Goal: Entertainment & Leisure: Consume media (video, audio)

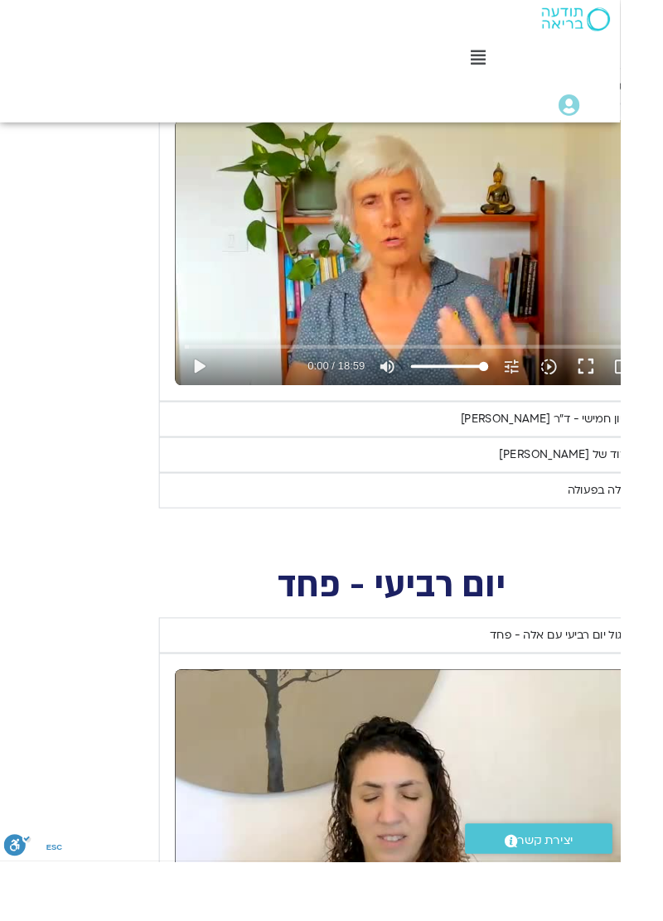
scroll to position [2334, -45]
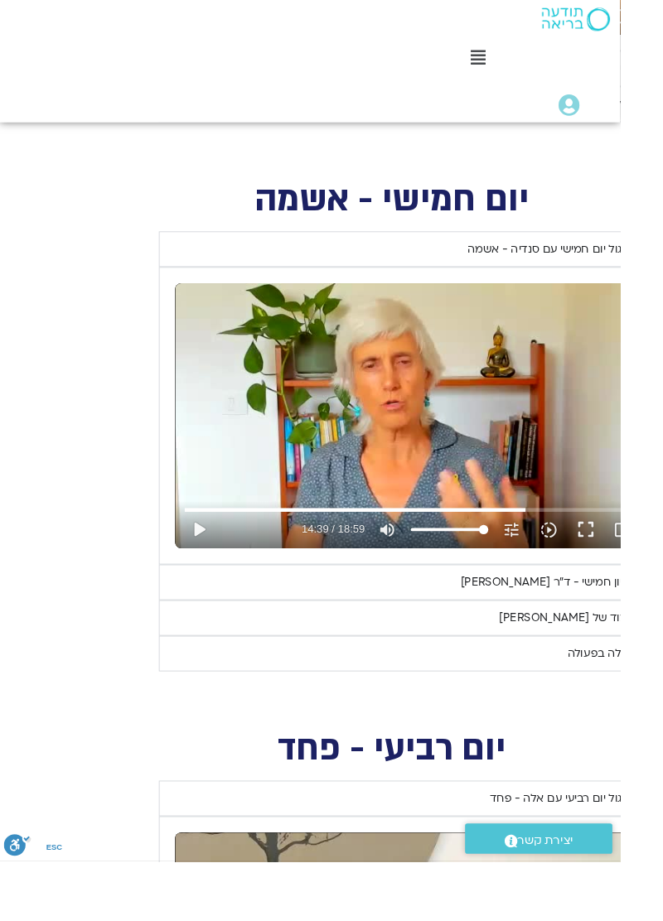
type input "859"
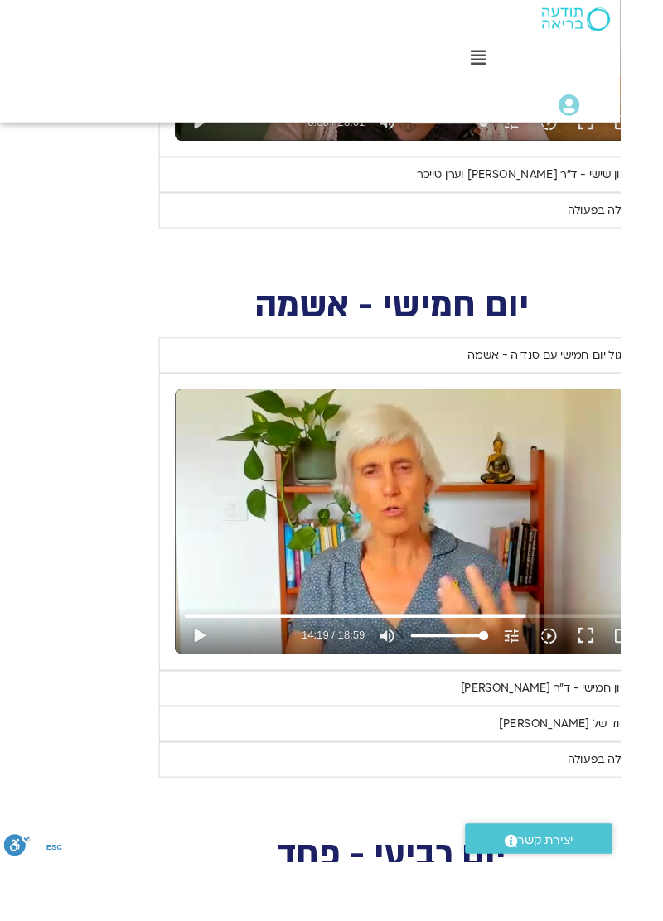
scroll to position [2197, -45]
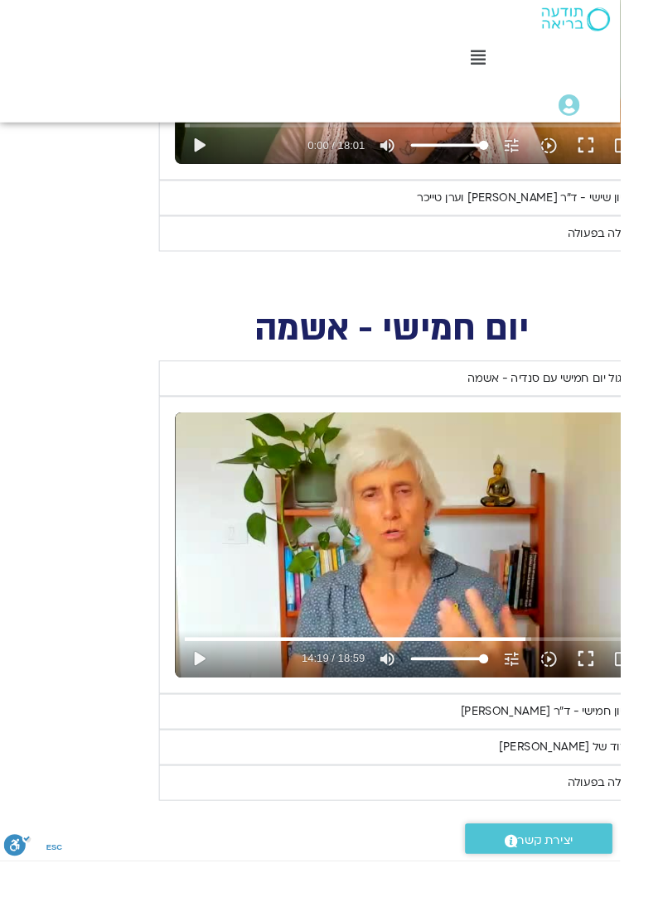
click at [532, 751] on div "ראיון חמישי - ד"ר [PERSON_NAME]" at bounding box center [586, 761] width 188 height 20
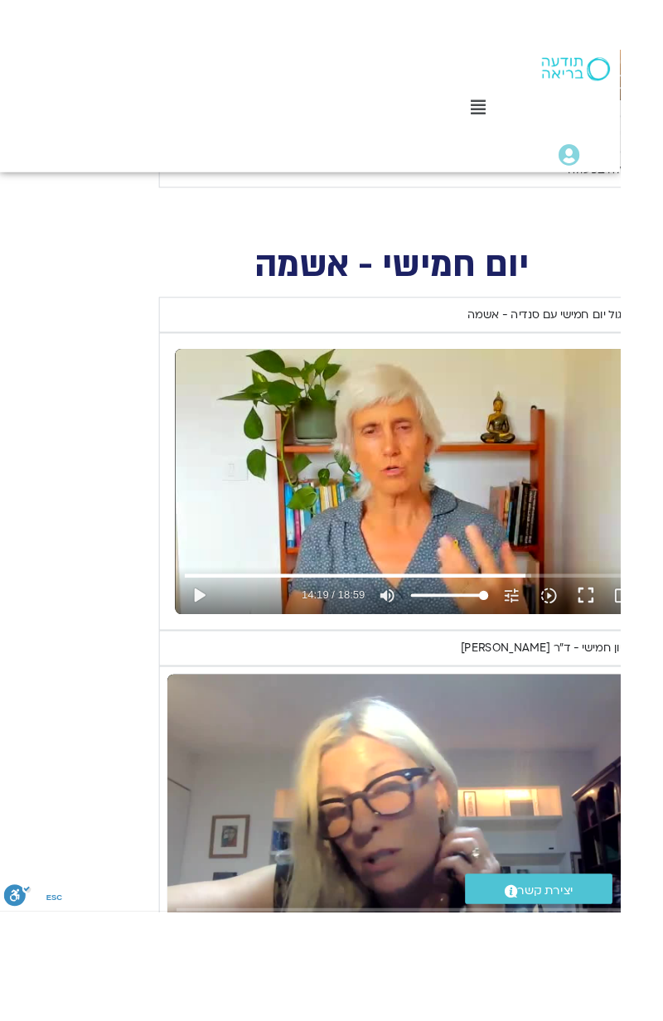
scroll to position [2353, -45]
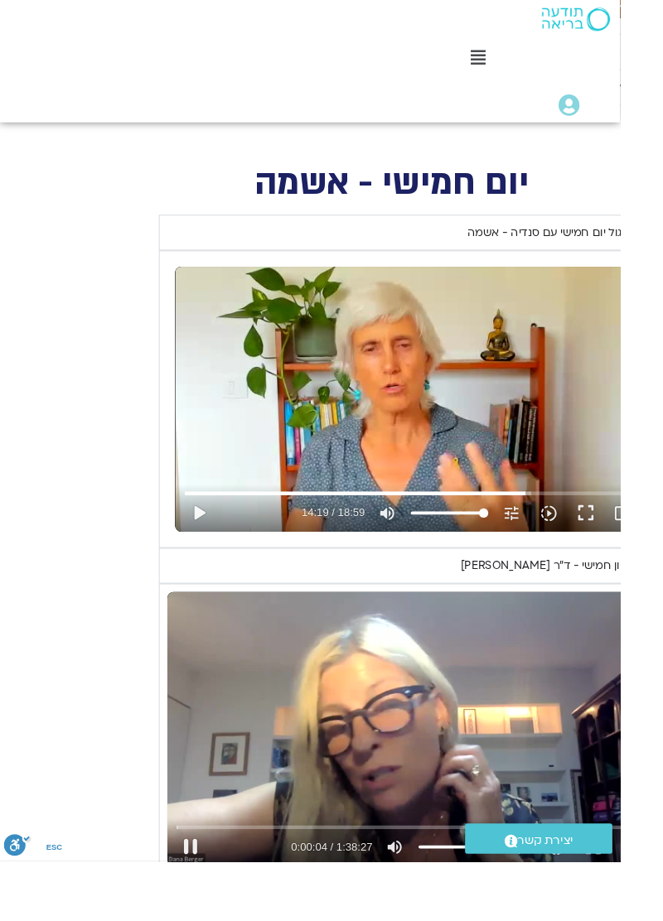
click at [639, 886] on button "fullscreen" at bounding box center [635, 906] width 40 height 40
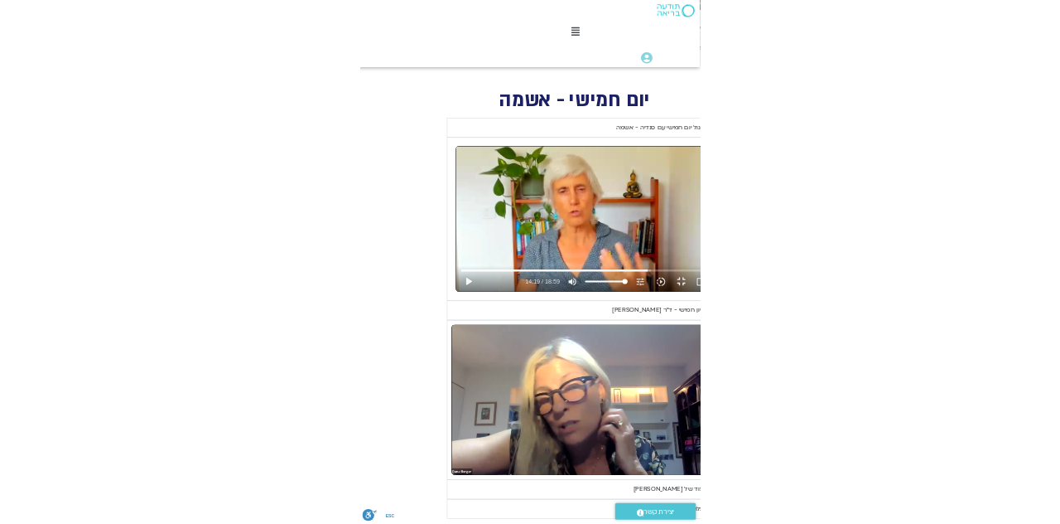
scroll to position [2353, 0]
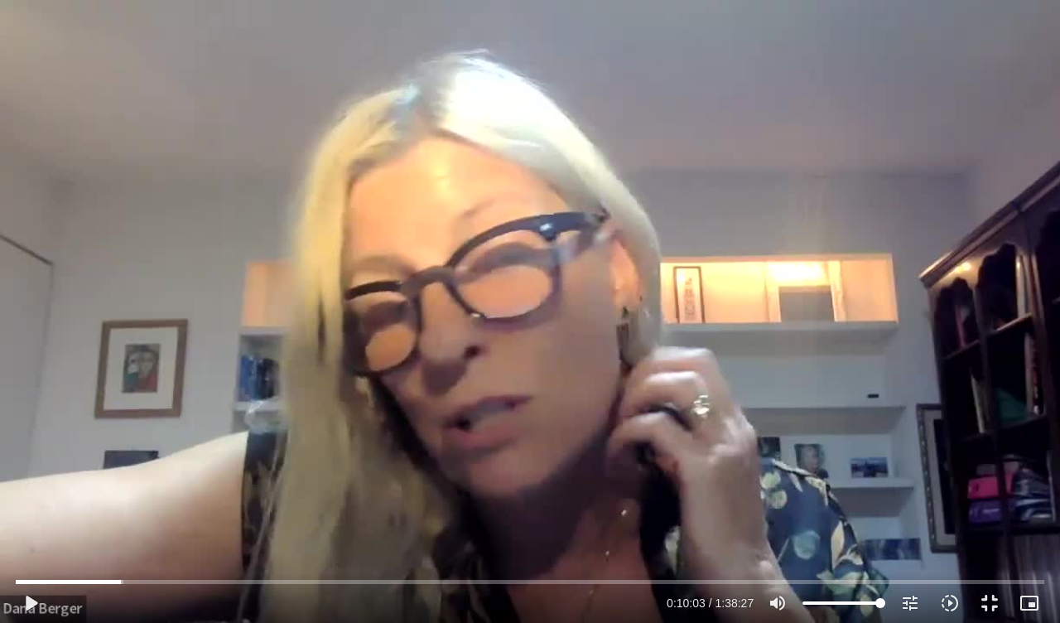
click at [23, 607] on button "play_arrow" at bounding box center [31, 603] width 40 height 40
click at [35, 605] on button "pause" at bounding box center [31, 603] width 40 height 40
click at [41, 610] on button "play_arrow" at bounding box center [31, 603] width 40 height 40
click at [37, 603] on button "play_arrow" at bounding box center [31, 603] width 40 height 40
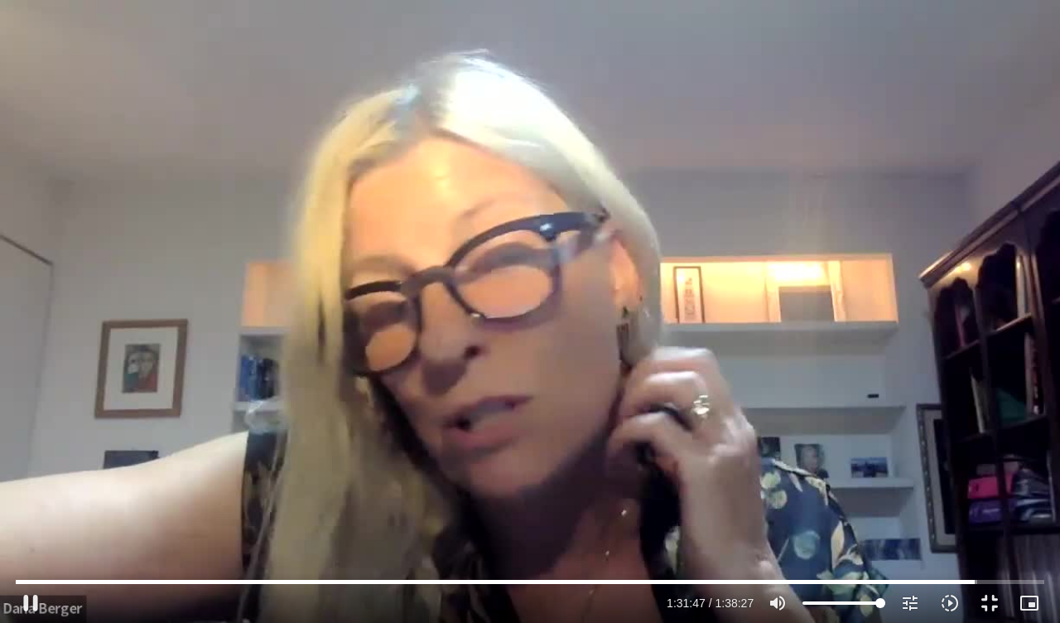
click at [31, 603] on button "pause" at bounding box center [31, 603] width 40 height 40
type input "5508.178738"
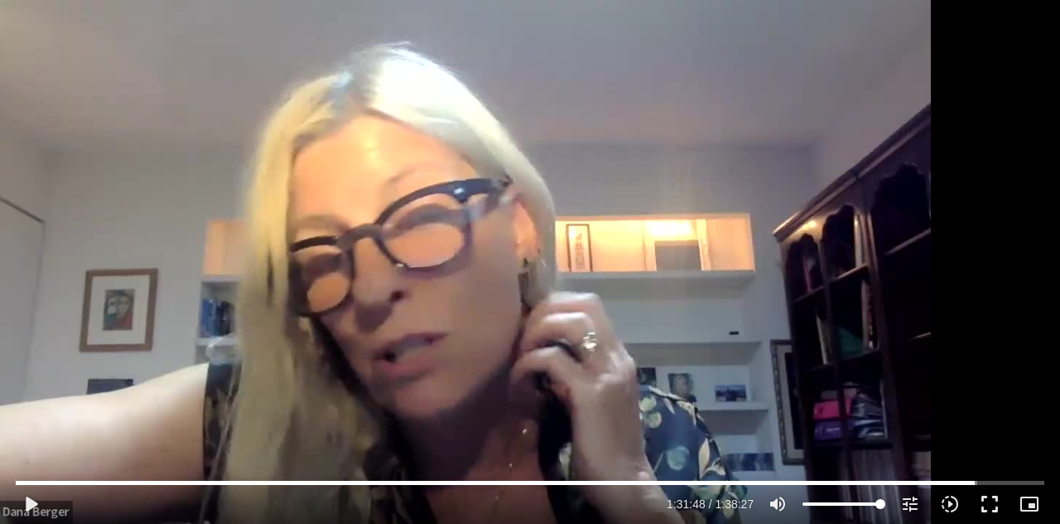
type input "859.072704"
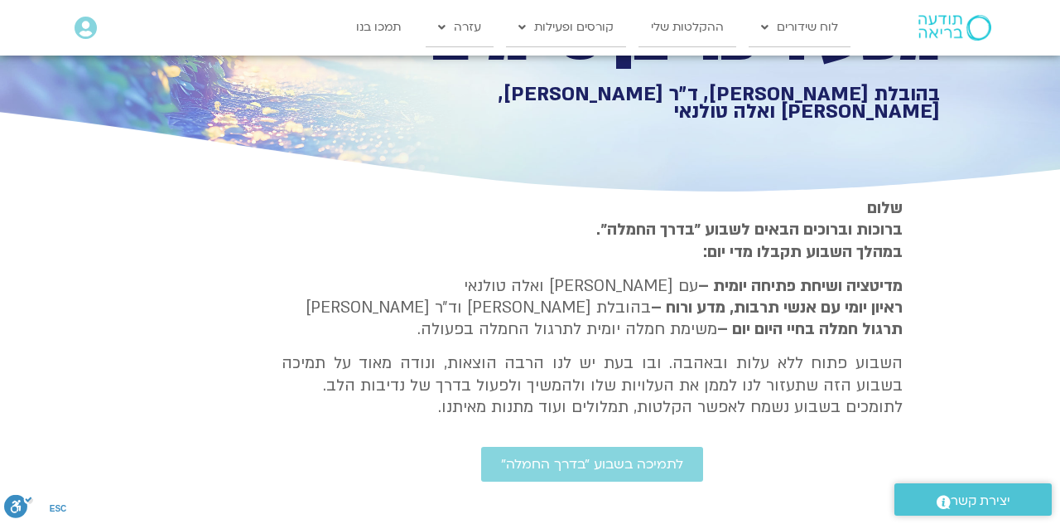
scroll to position [197, 0]
type input "2.542449"
